Goal: Task Accomplishment & Management: Manage account settings

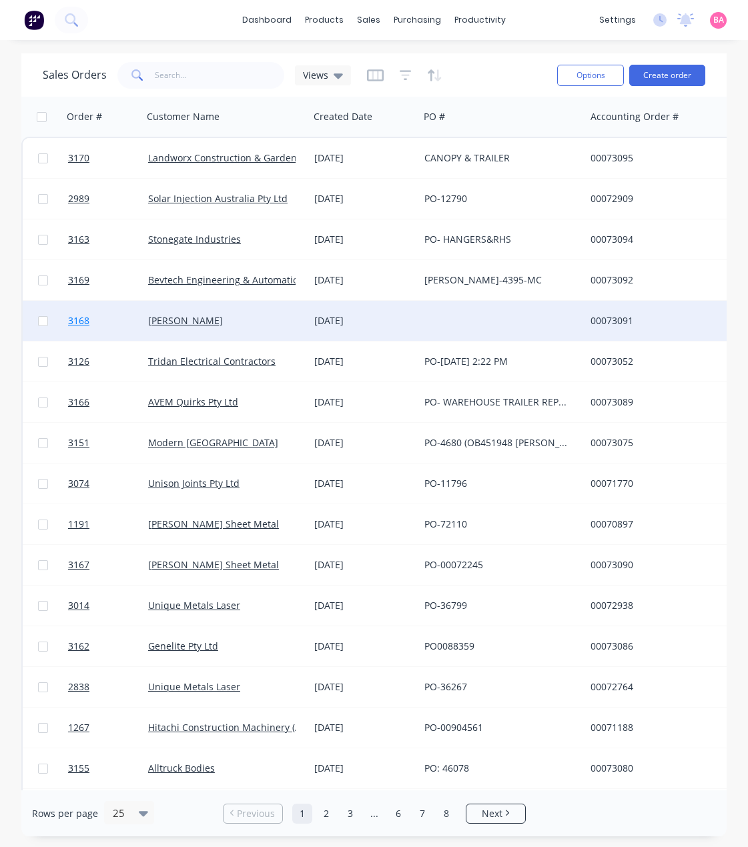
click at [81, 319] on span "3168" at bounding box center [78, 320] width 21 height 13
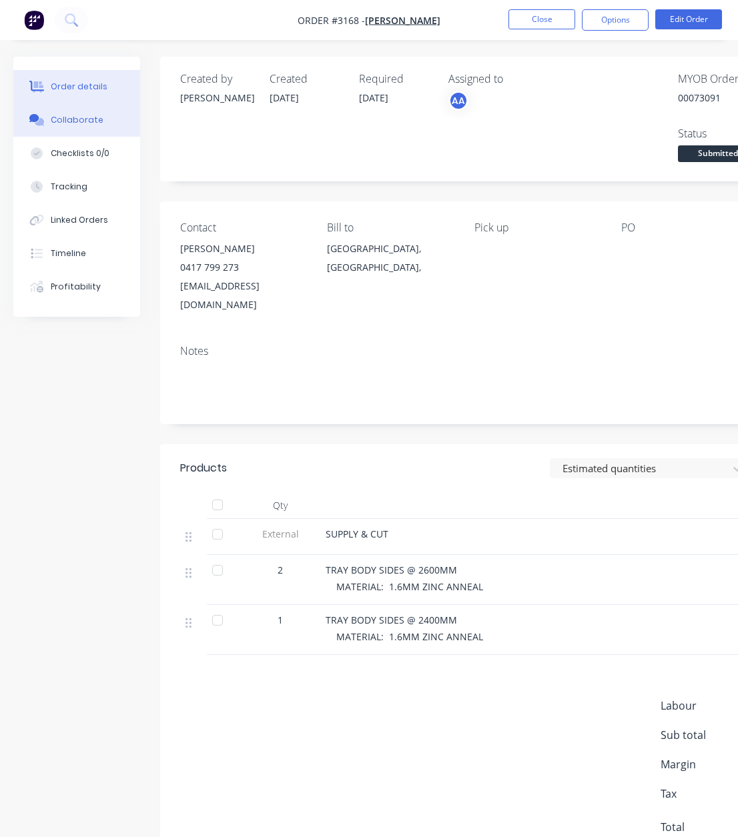
click at [63, 121] on div "Collaborate" at bounding box center [77, 120] width 53 height 12
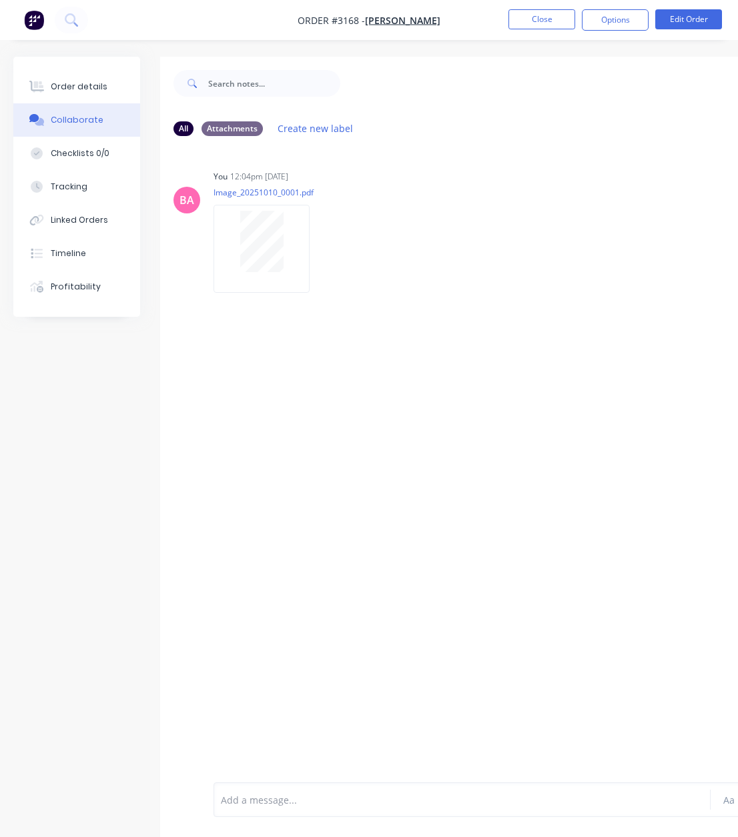
click at [312, 805] on div at bounding box center [460, 800] width 479 height 14
click at [79, 81] on div "Order details" at bounding box center [79, 87] width 57 height 12
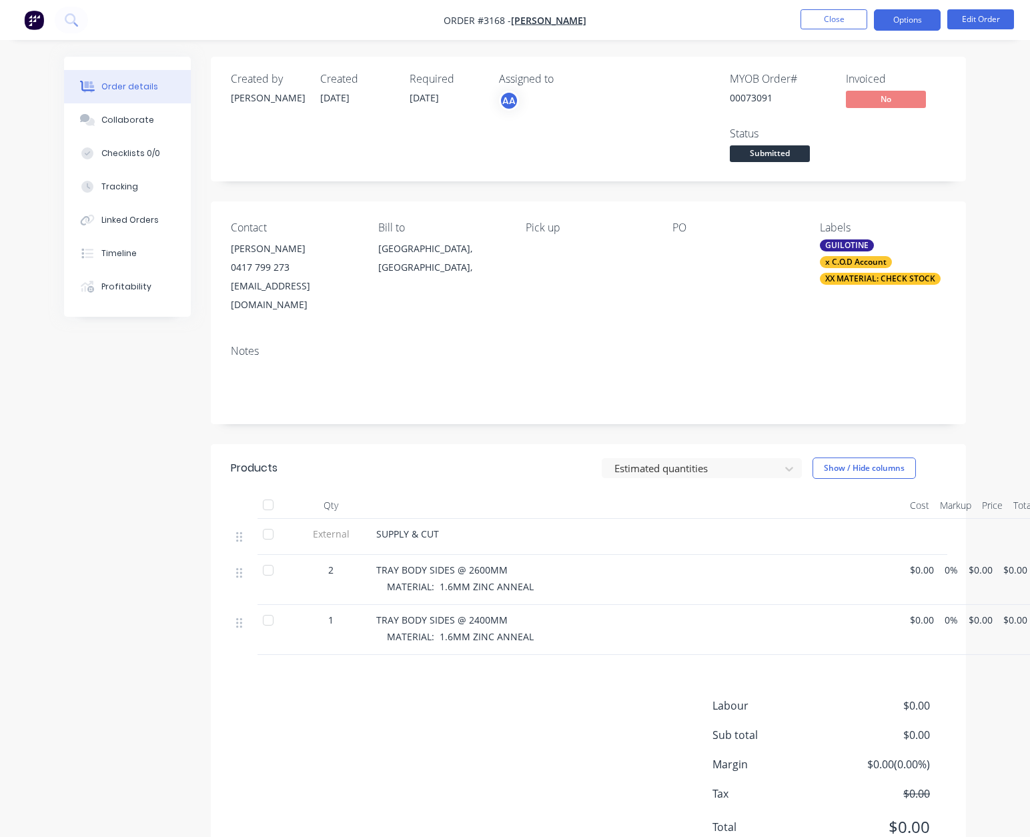
click at [747, 20] on button "Options" at bounding box center [907, 19] width 67 height 21
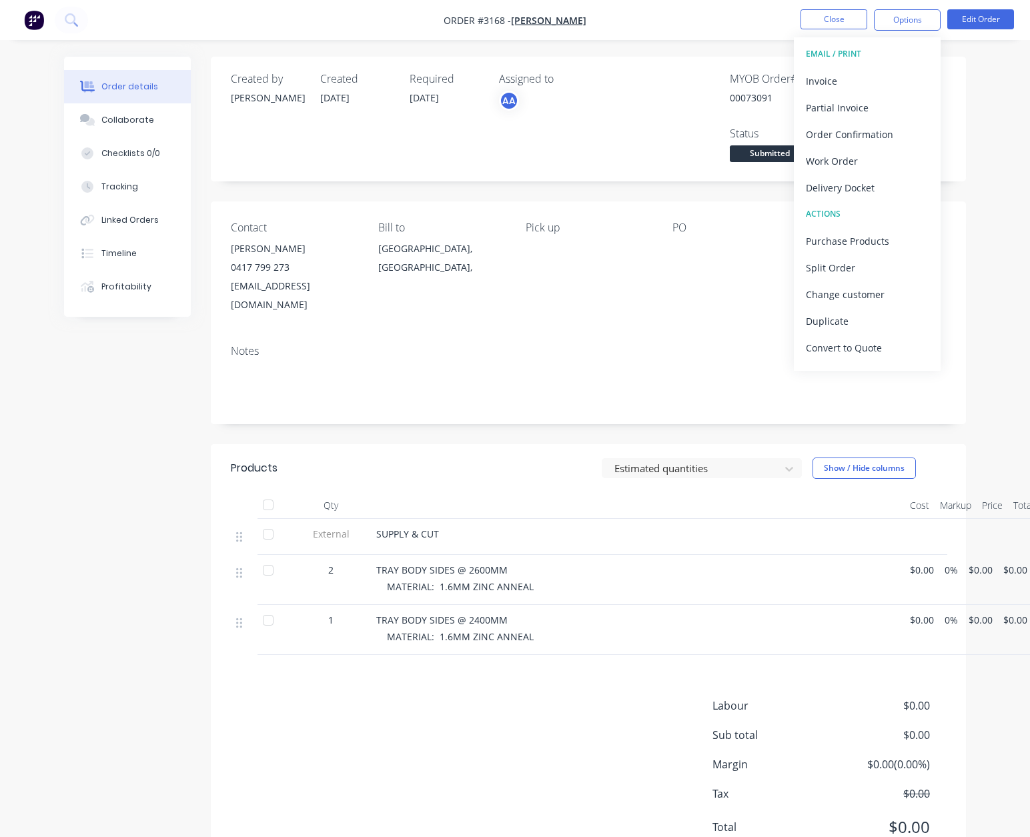
click at [747, 433] on div "Order details Collaborate Checklists 0/0 Tracking Linked Orders Timeline Profit…" at bounding box center [515, 446] width 1030 height 892
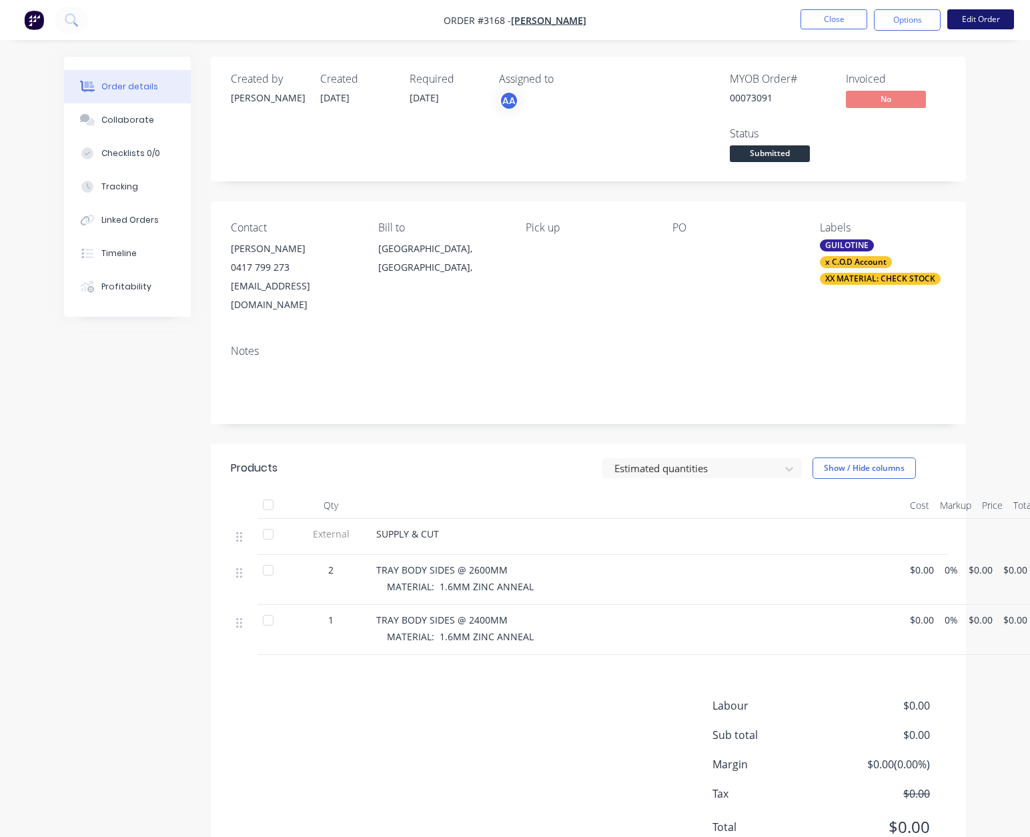
click at [747, 17] on button "Edit Order" at bounding box center [980, 19] width 67 height 20
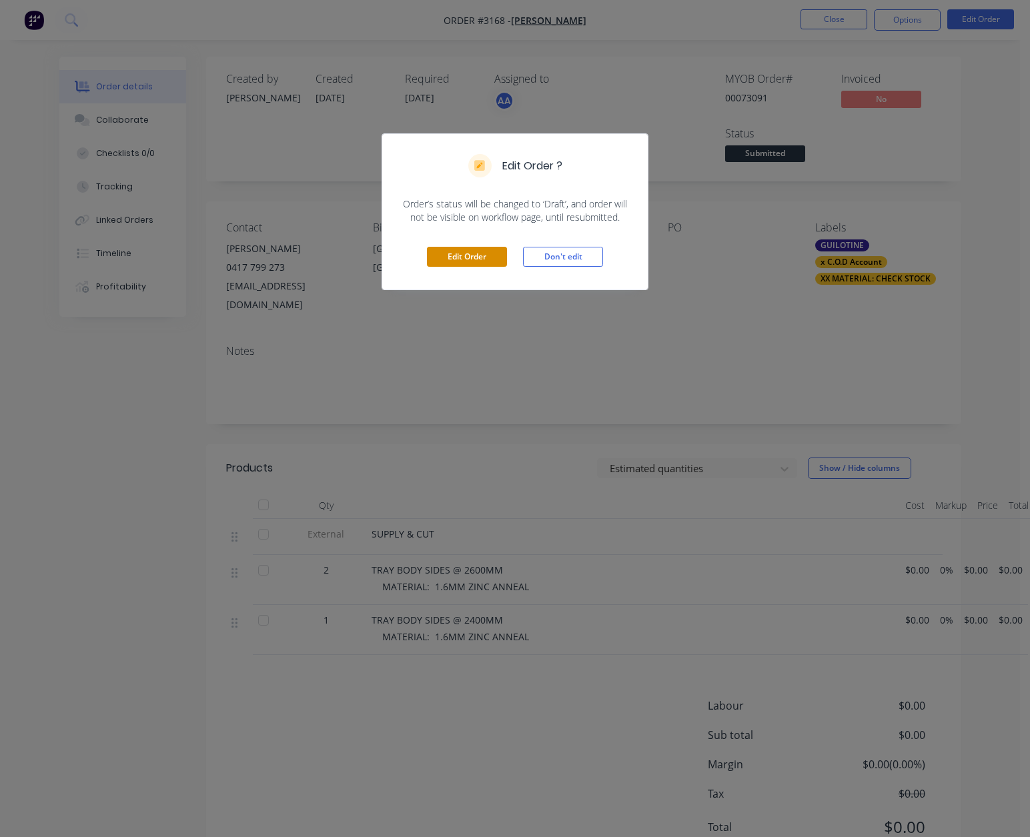
click at [475, 253] on button "Edit Order" at bounding box center [467, 257] width 80 height 20
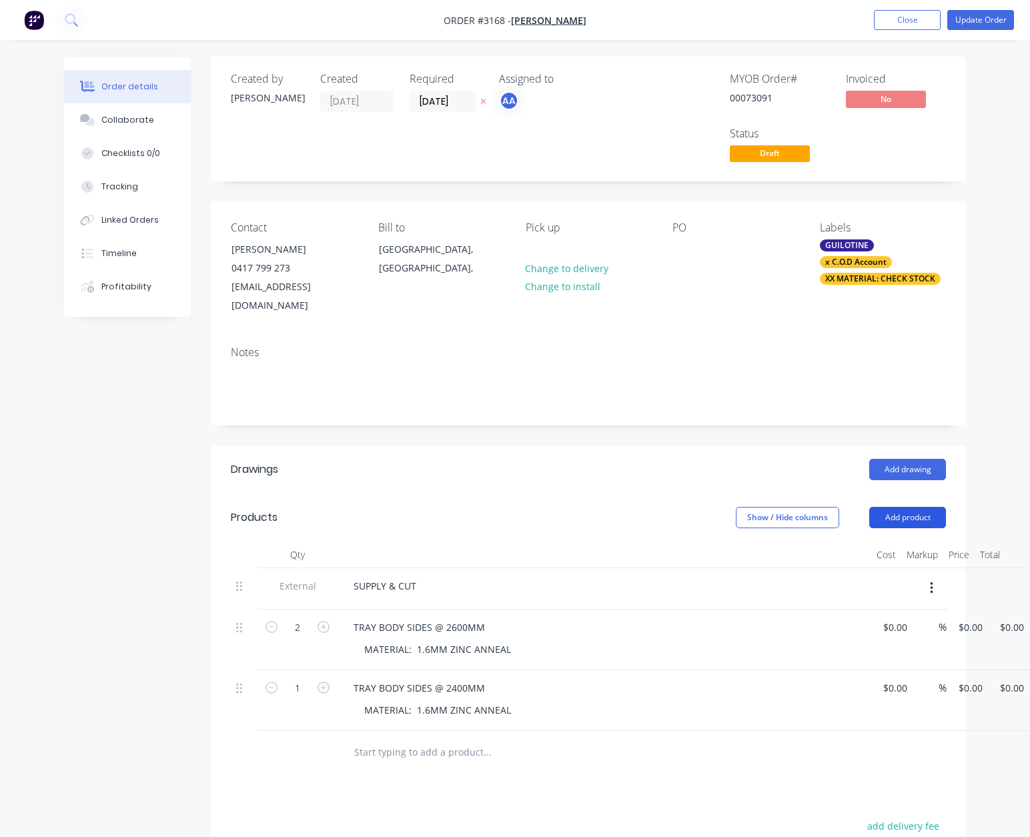
click at [747, 507] on button "Add product" at bounding box center [907, 517] width 77 height 21
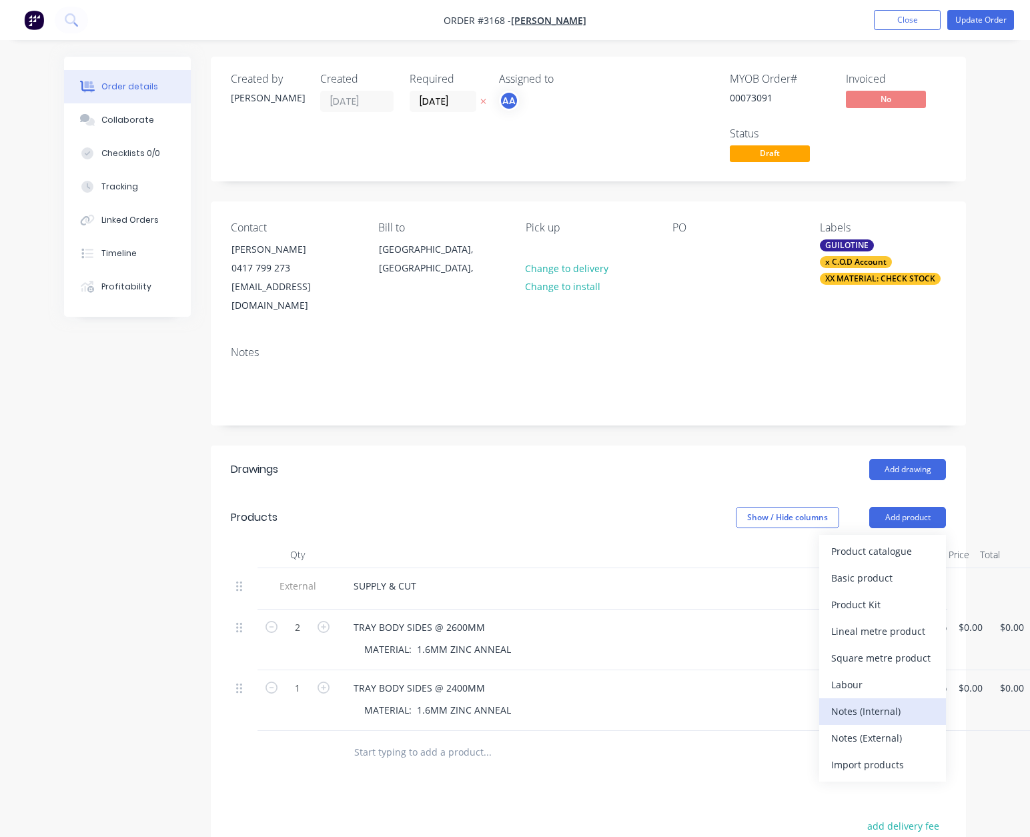
click at [747, 702] on div "Notes (Internal)" at bounding box center [882, 711] width 103 height 19
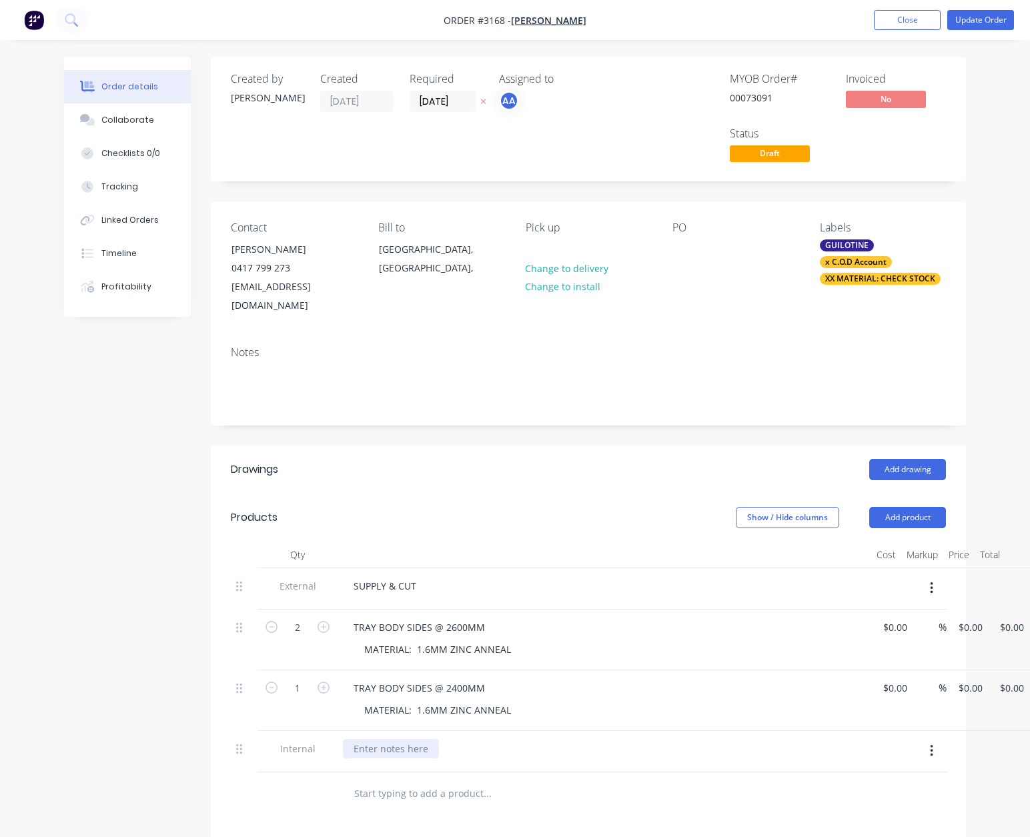
click at [429, 739] on div at bounding box center [391, 748] width 96 height 19
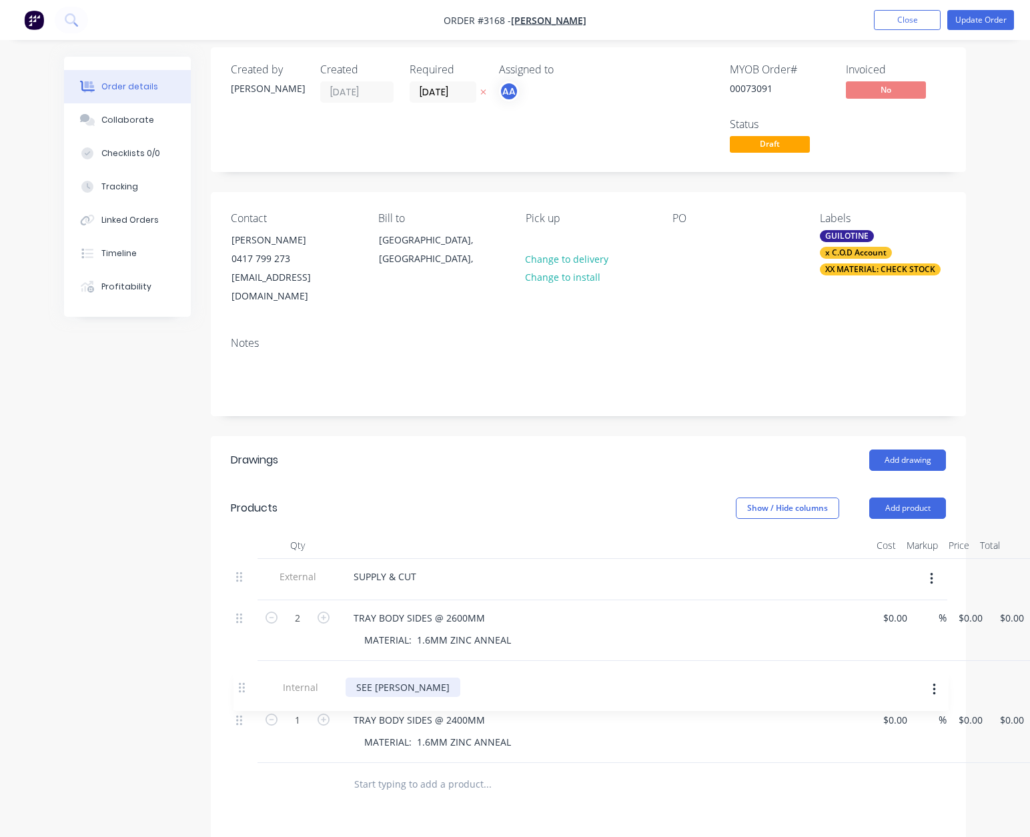
scroll to position [11, 0]
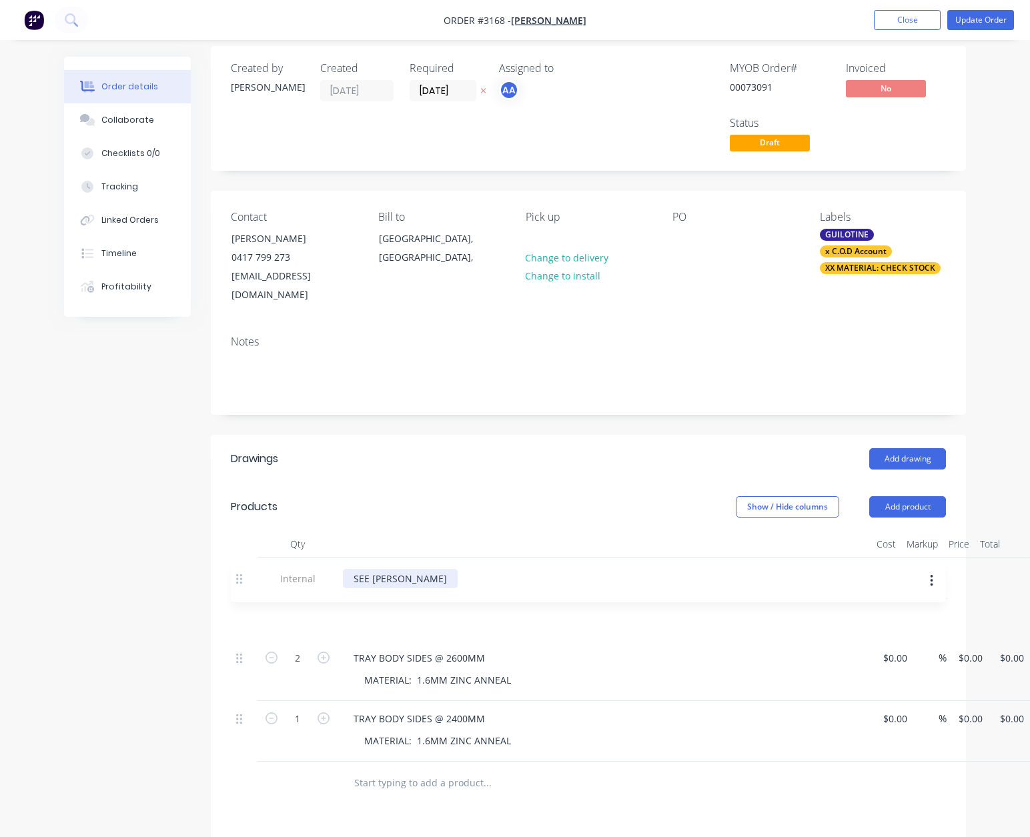
drag, startPoint x: 240, startPoint y: 732, endPoint x: 238, endPoint y: 530, distance: 202.1
click at [239, 531] on div "Qty Cost Markup Price Total External SUPPLY & CUT 2 TRAY BODY SIDES @ 2600MM MA…" at bounding box center [588, 646] width 715 height 231
click at [747, 17] on button "Update Order" at bounding box center [980, 20] width 67 height 20
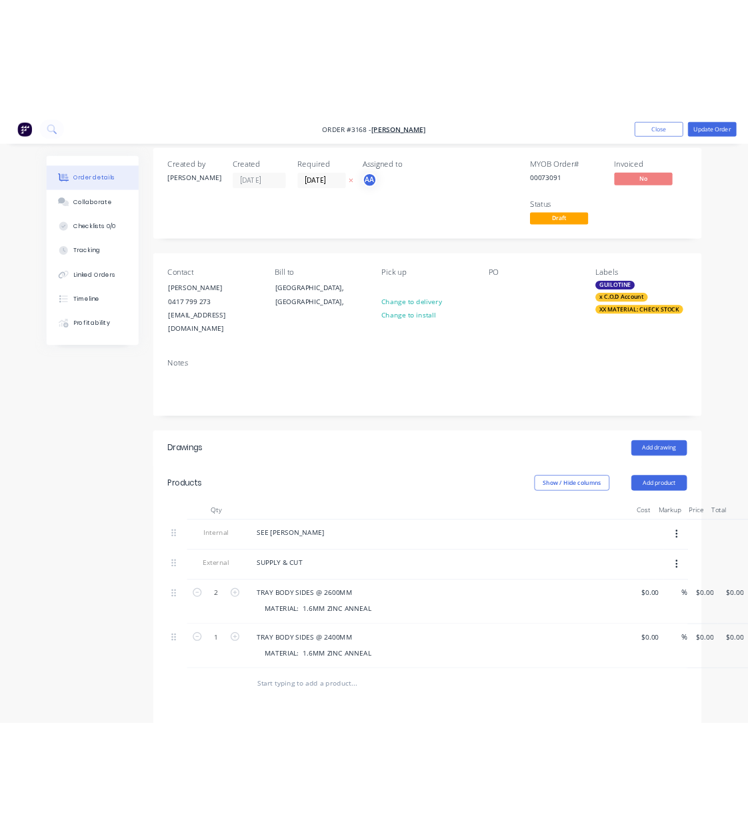
scroll to position [0, 0]
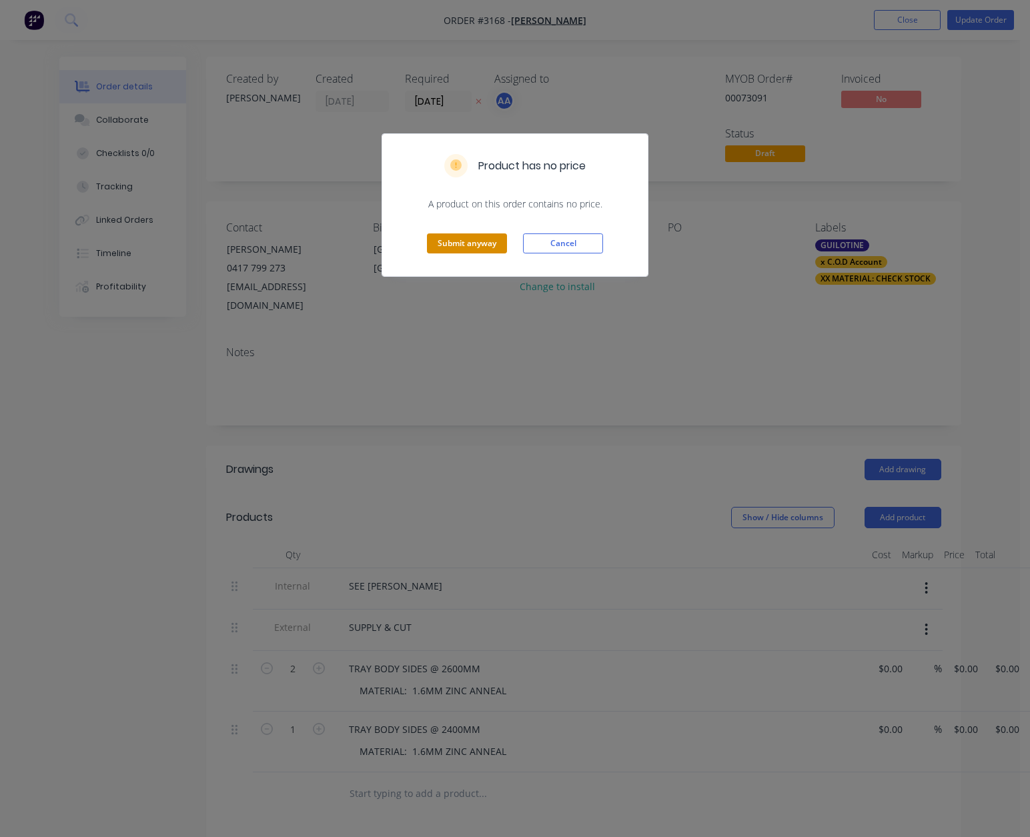
click at [468, 242] on button "Submit anyway" at bounding box center [467, 243] width 80 height 20
